Goal: Task Accomplishment & Management: Complete application form

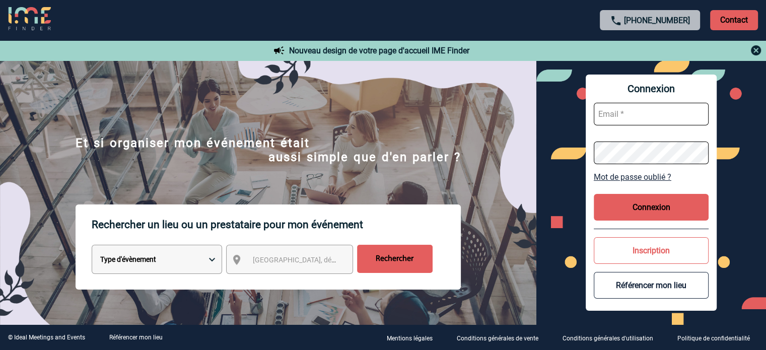
type input "[EMAIL_ADDRESS][DOMAIN_NAME]"
click at [650, 209] on button "Connexion" at bounding box center [651, 207] width 115 height 27
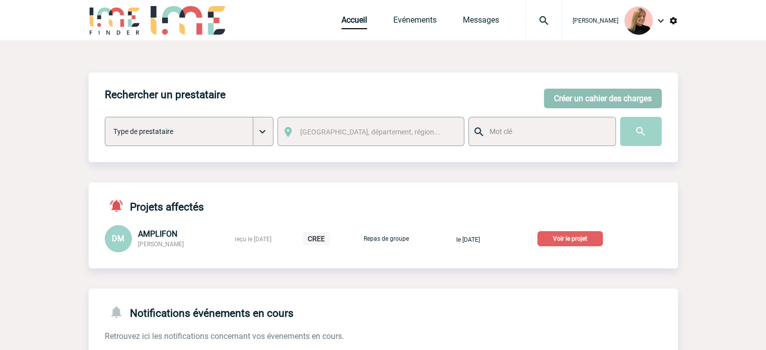
click at [580, 92] on button "Créer un cahier des charges" at bounding box center [603, 99] width 118 height 20
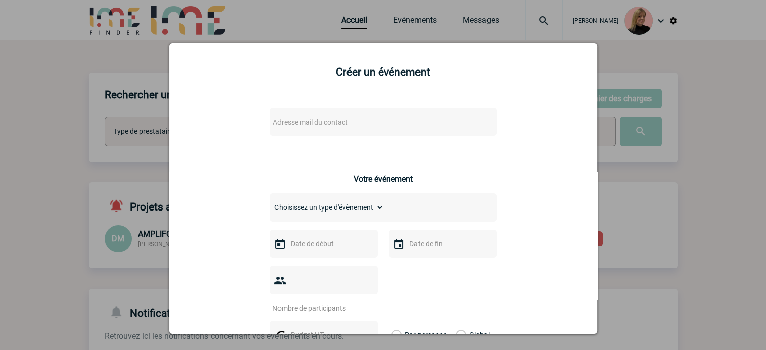
click at [355, 124] on span "Adresse mail du contact" at bounding box center [357, 122] width 176 height 14
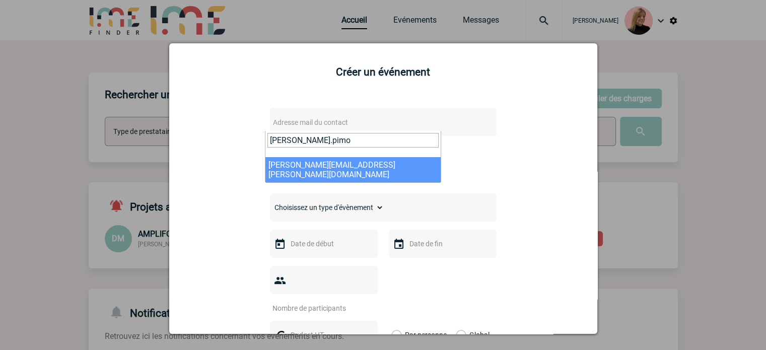
type input "[PERSON_NAME].pimo"
select select "104378"
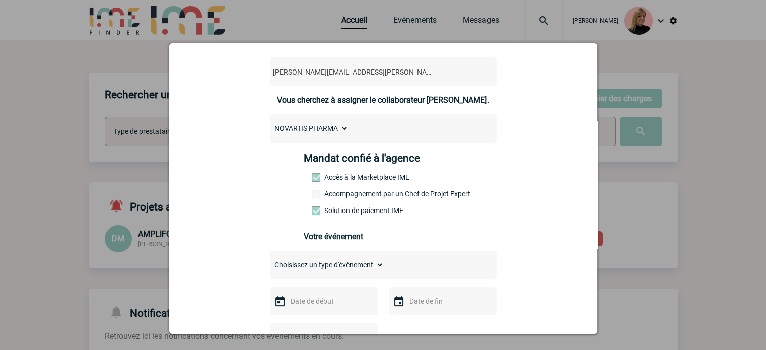
click at [330, 197] on label "Accompagnement par un Chef de Projet Expert" at bounding box center [334, 194] width 44 height 8
click at [0, 0] on input "Accompagnement par un Chef de Projet Expert" at bounding box center [0, 0] width 0 height 0
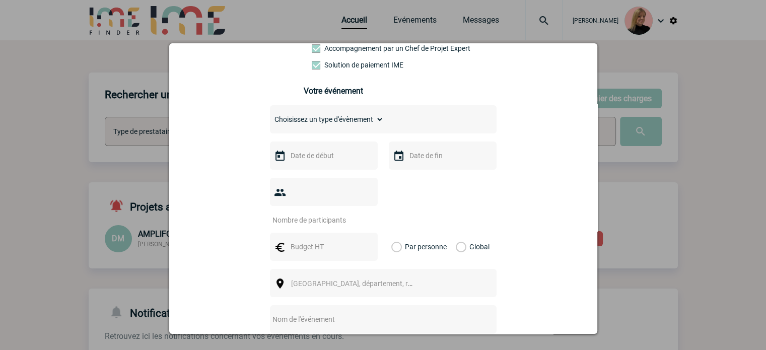
scroll to position [202, 0]
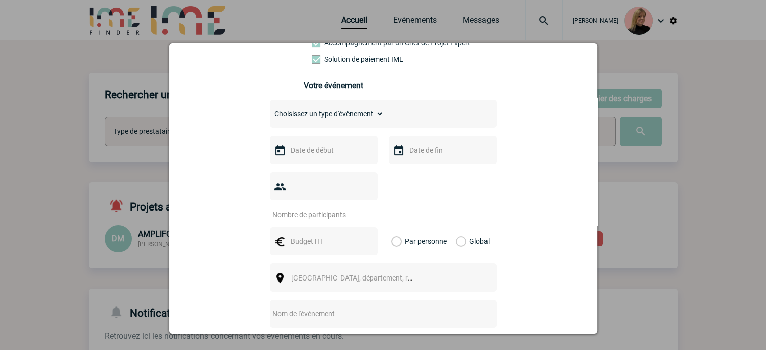
click at [351, 116] on select "Choisissez un type d'évènement Séminaire avec nuitée Séminaire sans nuitée Repa…" at bounding box center [327, 114] width 114 height 14
select select "4"
click at [270, 110] on select "Choisissez un type d'évènement Séminaire avec nuitée Séminaire sans nuitée Repa…" at bounding box center [327, 114] width 114 height 14
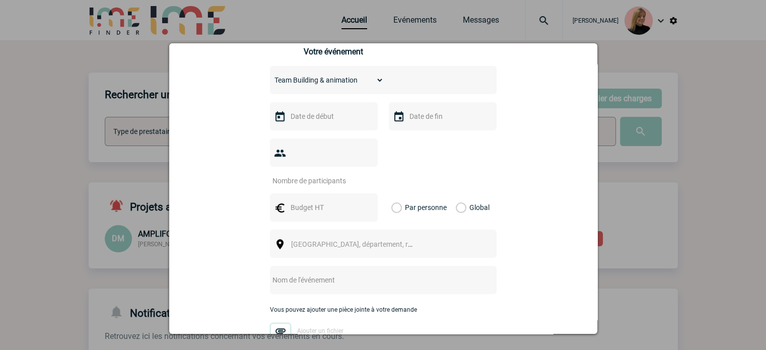
scroll to position [252, 0]
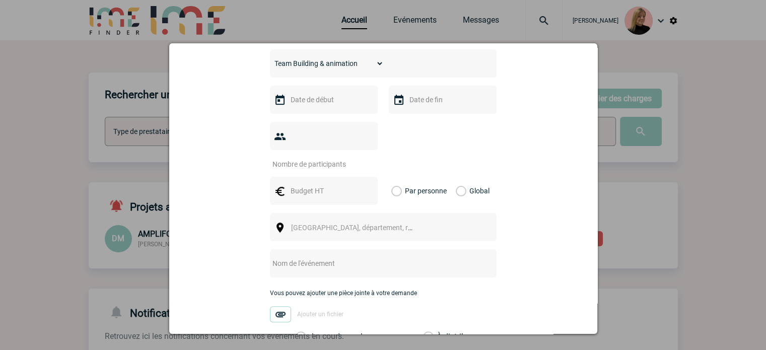
click at [318, 158] on input "number" at bounding box center [317, 164] width 95 height 13
type input "7"
click at [298, 105] on input "text" at bounding box center [323, 99] width 70 height 13
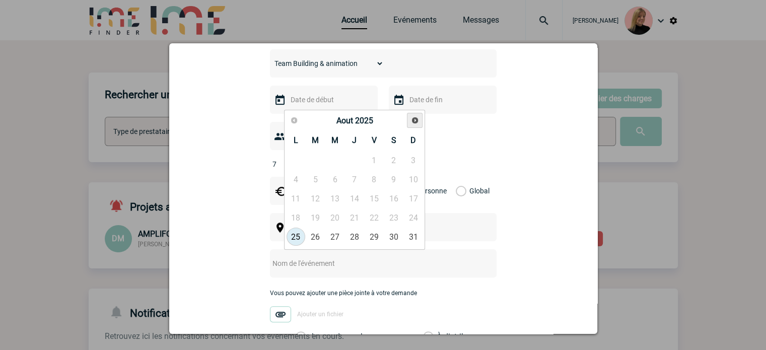
click at [417, 121] on span "Suivant" at bounding box center [415, 120] width 8 height 8
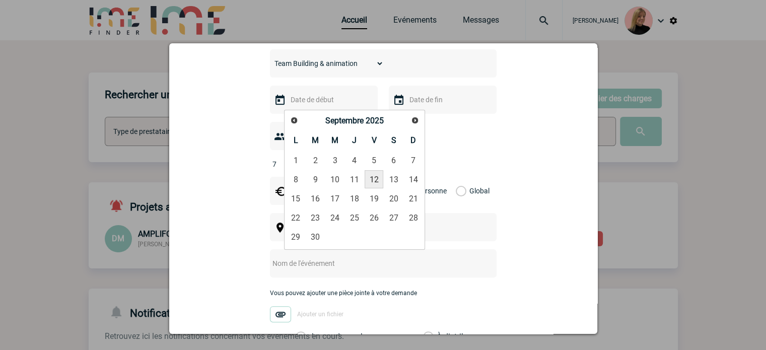
click at [374, 177] on link "12" at bounding box center [374, 179] width 19 height 18
type input "[DATE]"
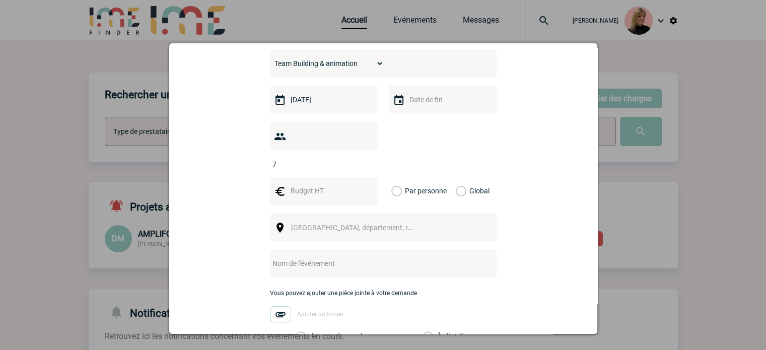
drag, startPoint x: 299, startPoint y: 181, endPoint x: 340, endPoint y: 175, distance: 41.3
click at [299, 184] on input "text" at bounding box center [323, 190] width 70 height 13
type input "420"
click at [456, 177] on label "Global" at bounding box center [459, 191] width 7 height 28
click at [0, 0] on input "Global" at bounding box center [0, 0] width 0 height 0
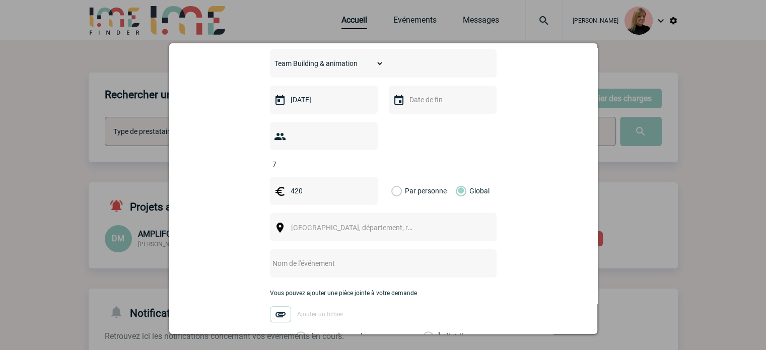
click at [429, 213] on div "[GEOGRAPHIC_DATA], département, région..." at bounding box center [383, 227] width 227 height 28
drag, startPoint x: 393, startPoint y: 215, endPoint x: 376, endPoint y: 215, distance: 16.6
click at [380, 221] on span "[GEOGRAPHIC_DATA], département, région..." at bounding box center [356, 228] width 139 height 14
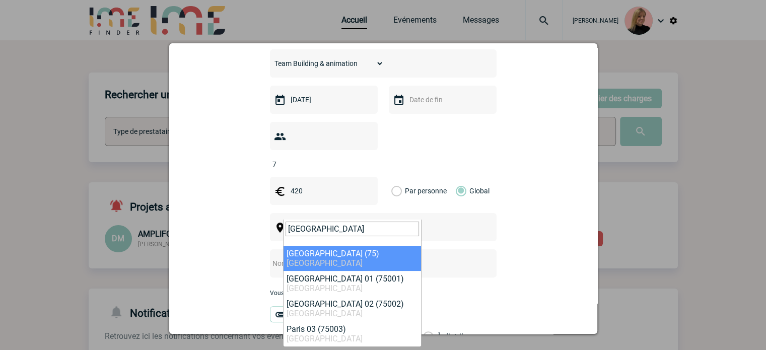
type input "[GEOGRAPHIC_DATA]"
select select "3"
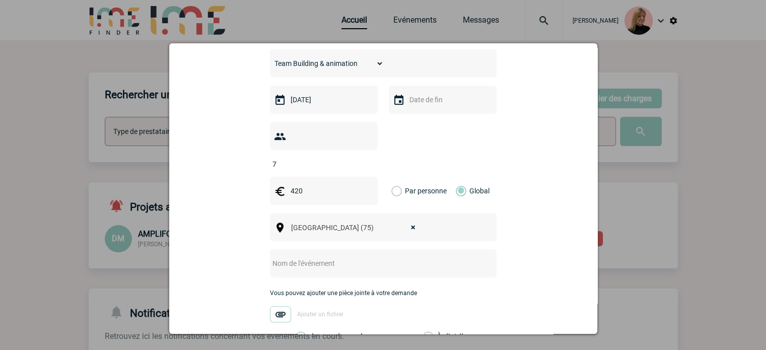
click at [343, 255] on div at bounding box center [383, 263] width 227 height 28
drag, startPoint x: 345, startPoint y: 247, endPoint x: 353, endPoint y: 246, distance: 8.1
click at [345, 257] on input "text" at bounding box center [370, 263] width 200 height 13
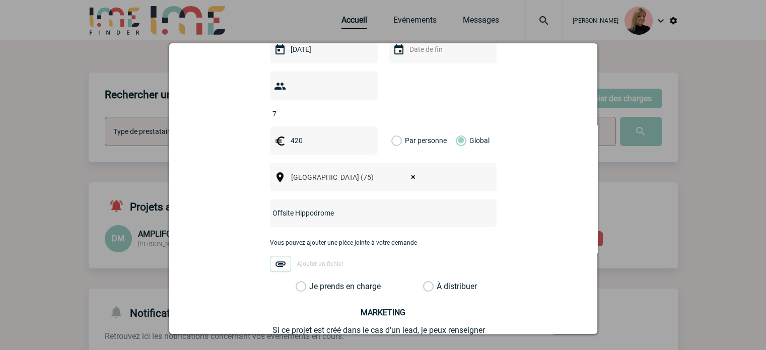
type input "Offsite Hippodrome"
click at [364, 265] on div "Vous pouvez ajouter une pièce jointe à votre demande Ajouter un fichier" at bounding box center [383, 260] width 227 height 42
click at [313, 282] on label "Je prends en charge" at bounding box center [304, 287] width 17 height 10
click at [0, 0] on input "Je prends en charge" at bounding box center [0, 0] width 0 height 0
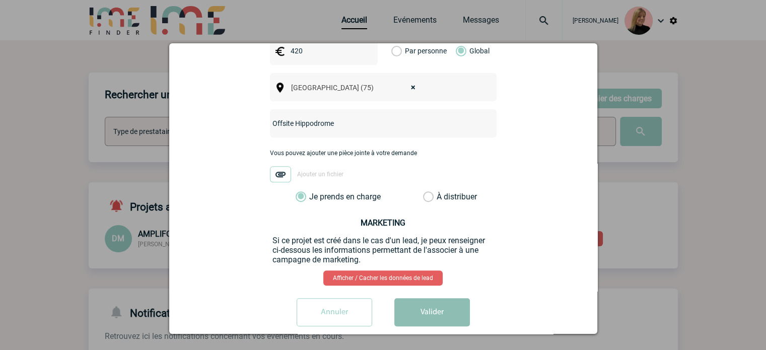
click at [417, 301] on button "Valider" at bounding box center [433, 312] width 76 height 28
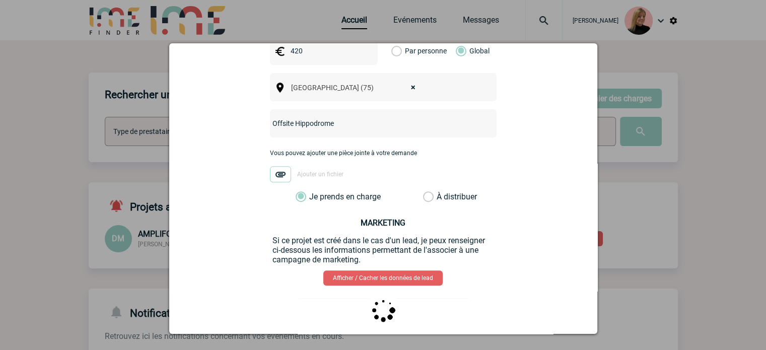
scroll to position [0, 0]
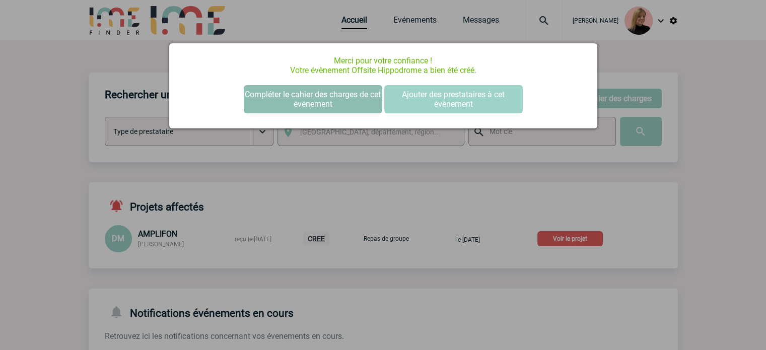
click at [333, 106] on button "Compléter le cahier des charges de cet événement" at bounding box center [313, 99] width 139 height 28
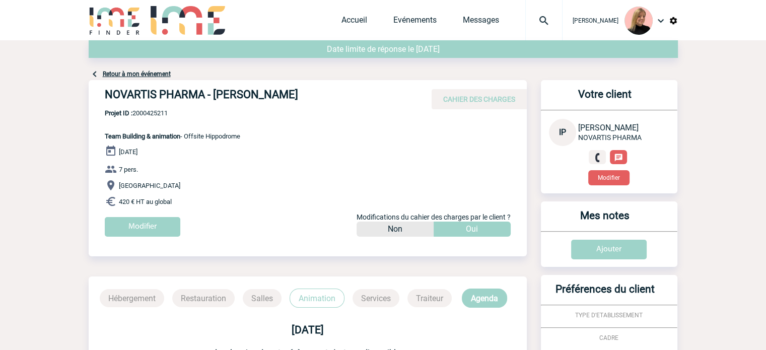
drag, startPoint x: 105, startPoint y: 91, endPoint x: 359, endPoint y: 94, distance: 254.0
click at [359, 95] on h4 "NOVARTIS PHARMA - Isabelle PIMOR-CANGÉMI" at bounding box center [256, 96] width 302 height 17
copy h4 "NOVARTIS PHARMA - Isabelle PIMOR-CANGÉMI"
click at [165, 110] on span "Projet ID : 2000425211" at bounding box center [173, 113] width 136 height 8
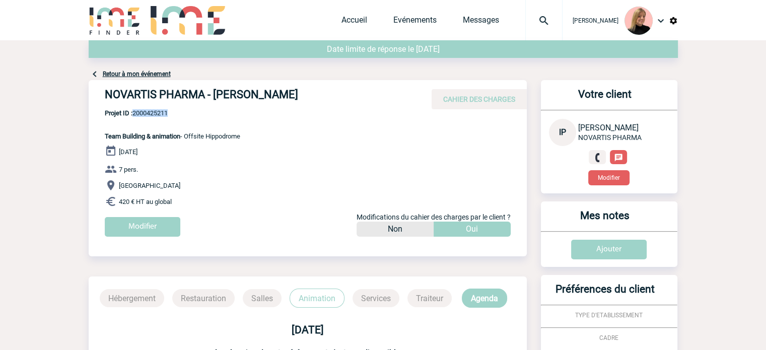
copy span "2000425211"
click at [351, 16] on link "Accueil" at bounding box center [355, 22] width 26 height 14
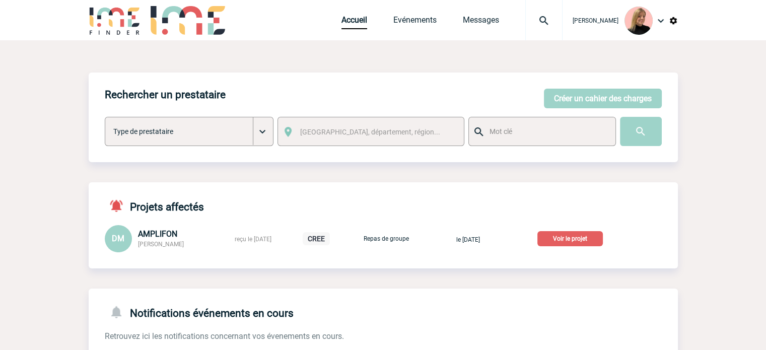
click at [595, 240] on p "Voir le projet" at bounding box center [571, 238] width 66 height 15
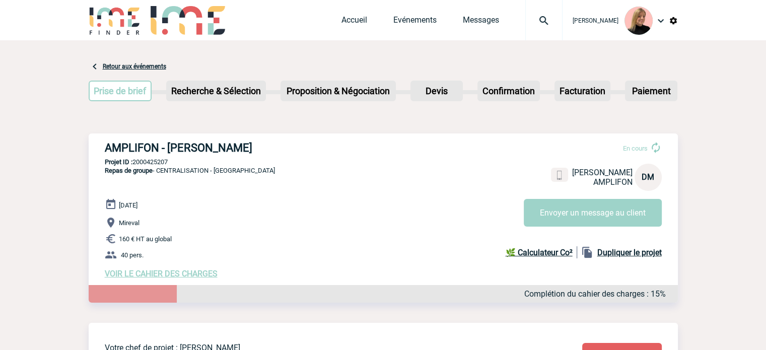
drag, startPoint x: 105, startPoint y: 144, endPoint x: 297, endPoint y: 148, distance: 192.0
click at [297, 148] on h3 "AMPLIFON - Daphné MORETTON" at bounding box center [256, 148] width 302 height 13
copy h3 "AMPLIFON - Daphné MORETTON"
